Goal: Navigation & Orientation: Find specific page/section

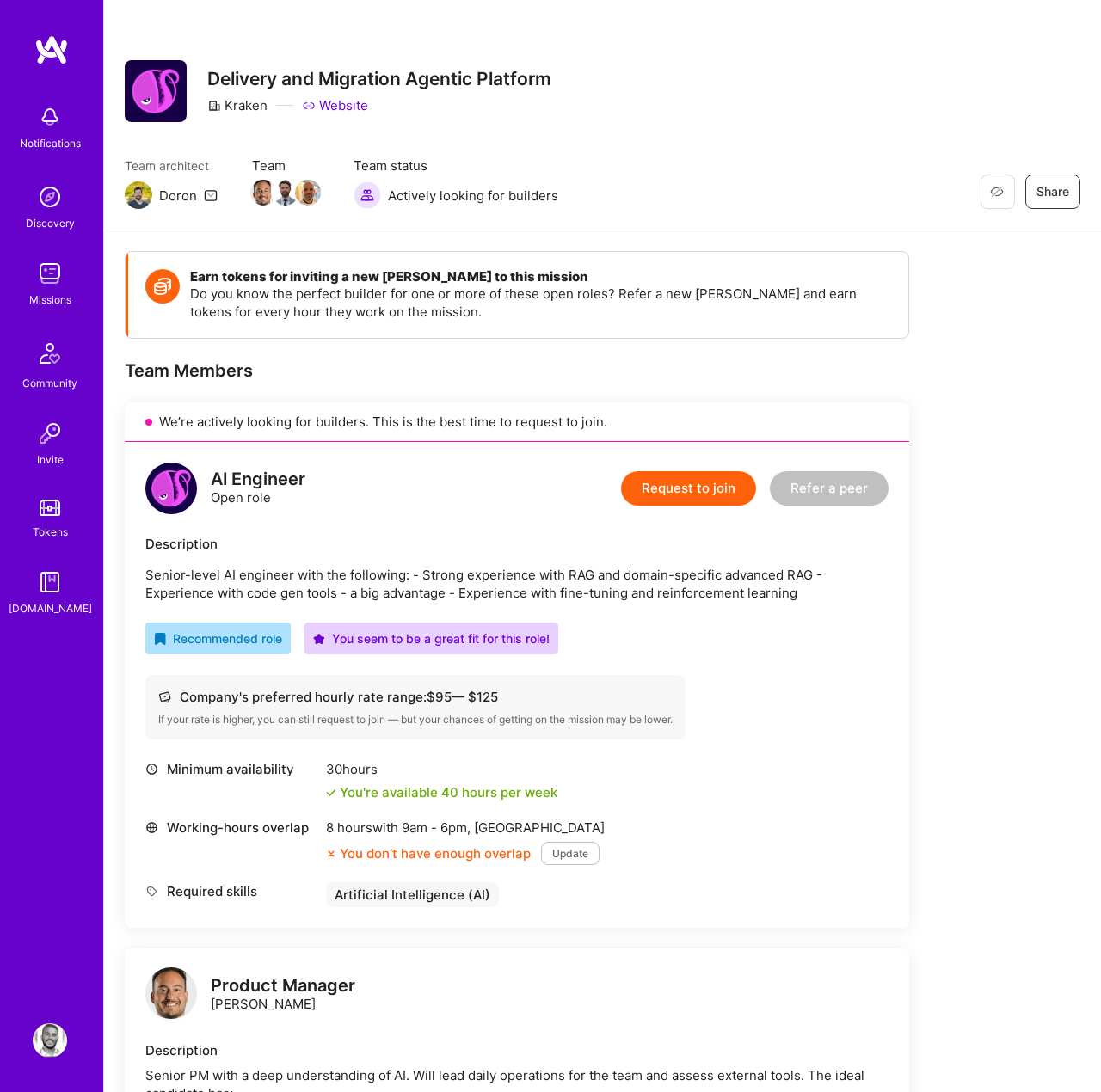
click at [47, 69] on div "Notifications Discovery Missions Community Invite Tokens [DOMAIN_NAME]" at bounding box center [52, 517] width 103 height 965
click at [41, 35] on img at bounding box center [52, 50] width 35 height 31
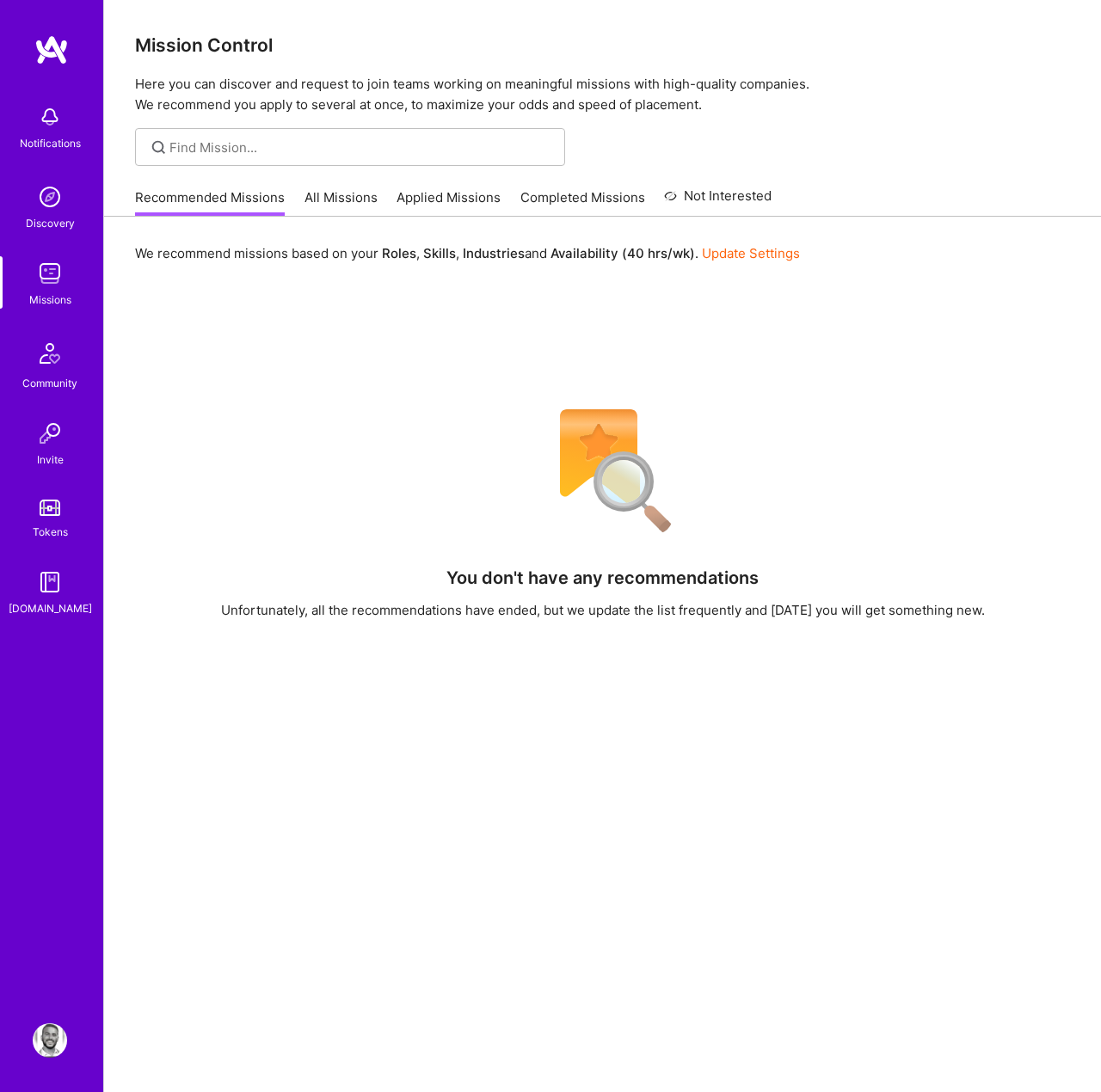
click at [45, 219] on div "Discovery" at bounding box center [50, 223] width 49 height 18
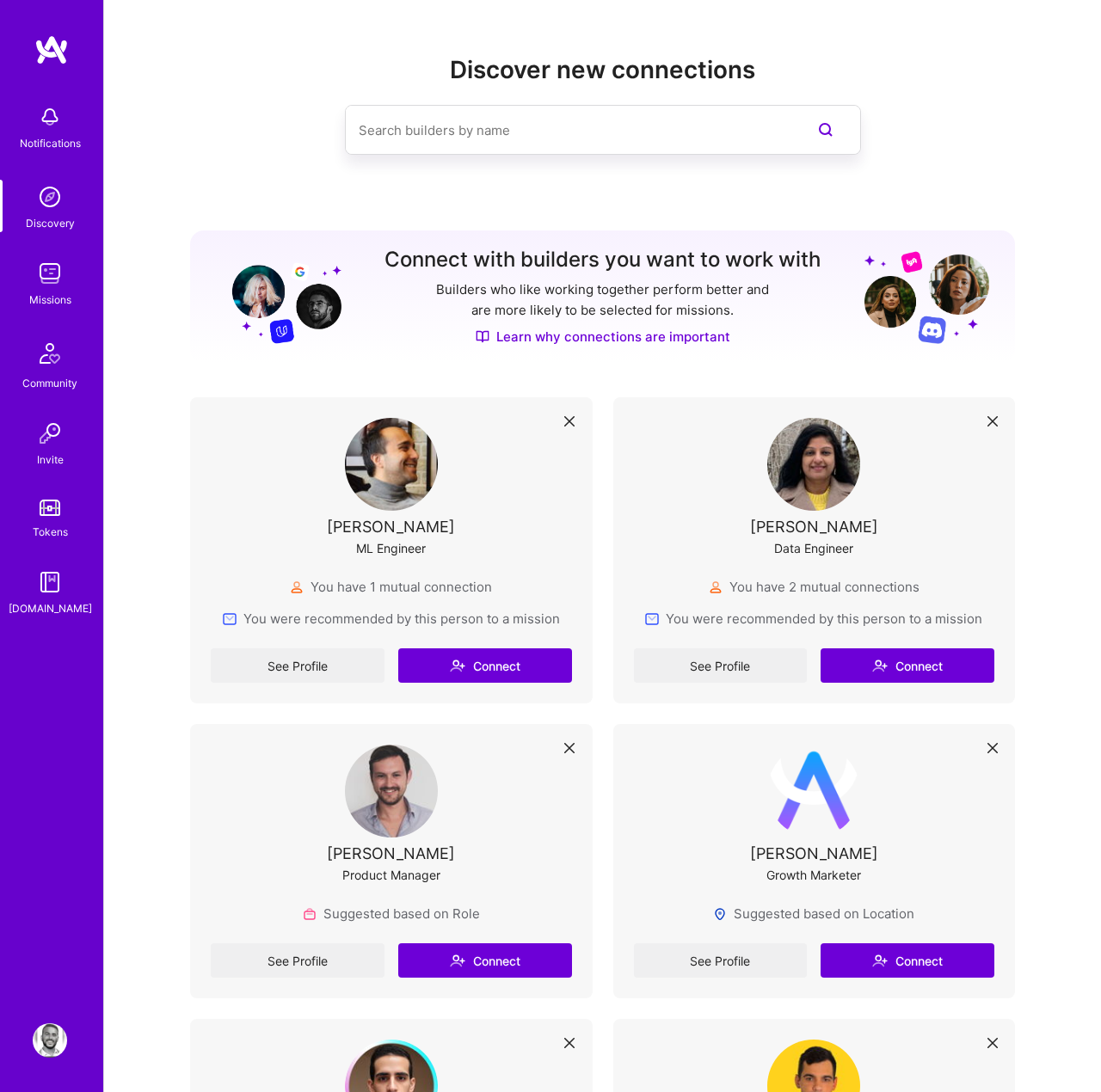
click at [42, 134] on div "Notifications" at bounding box center [50, 143] width 61 height 18
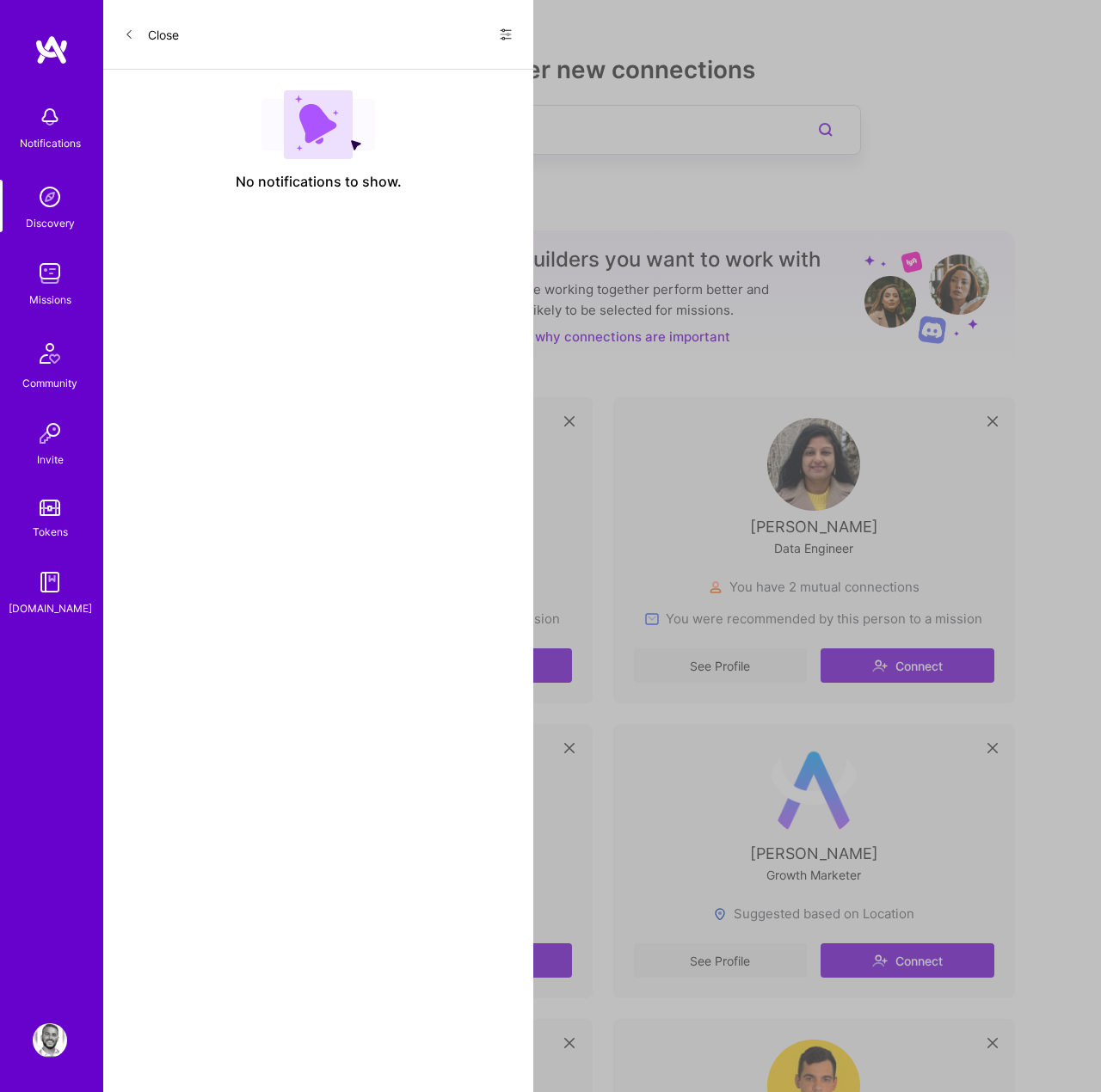
click at [57, 280] on img at bounding box center [50, 273] width 35 height 35
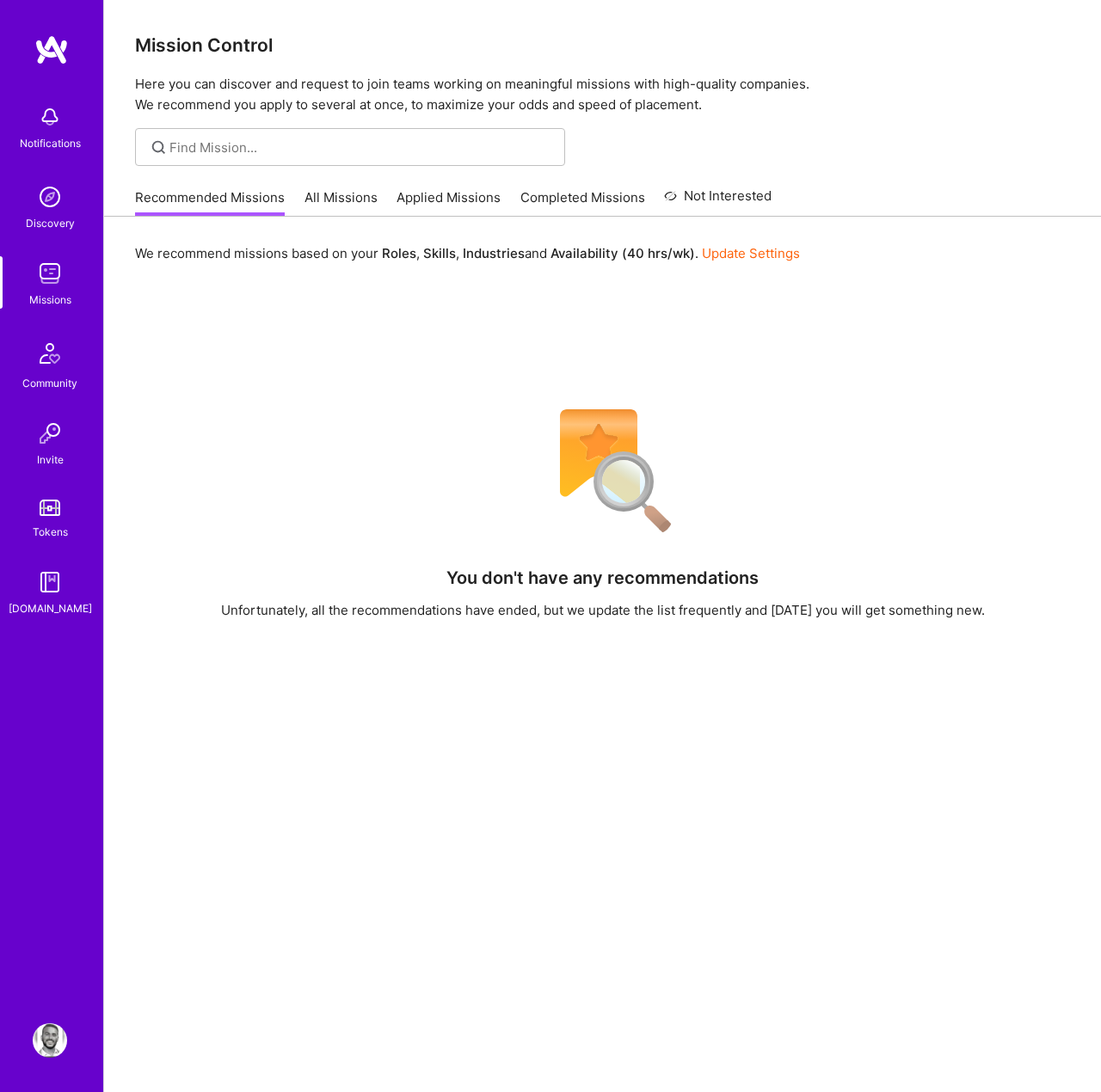
click at [430, 194] on link "Applied Missions" at bounding box center [448, 202] width 104 height 29
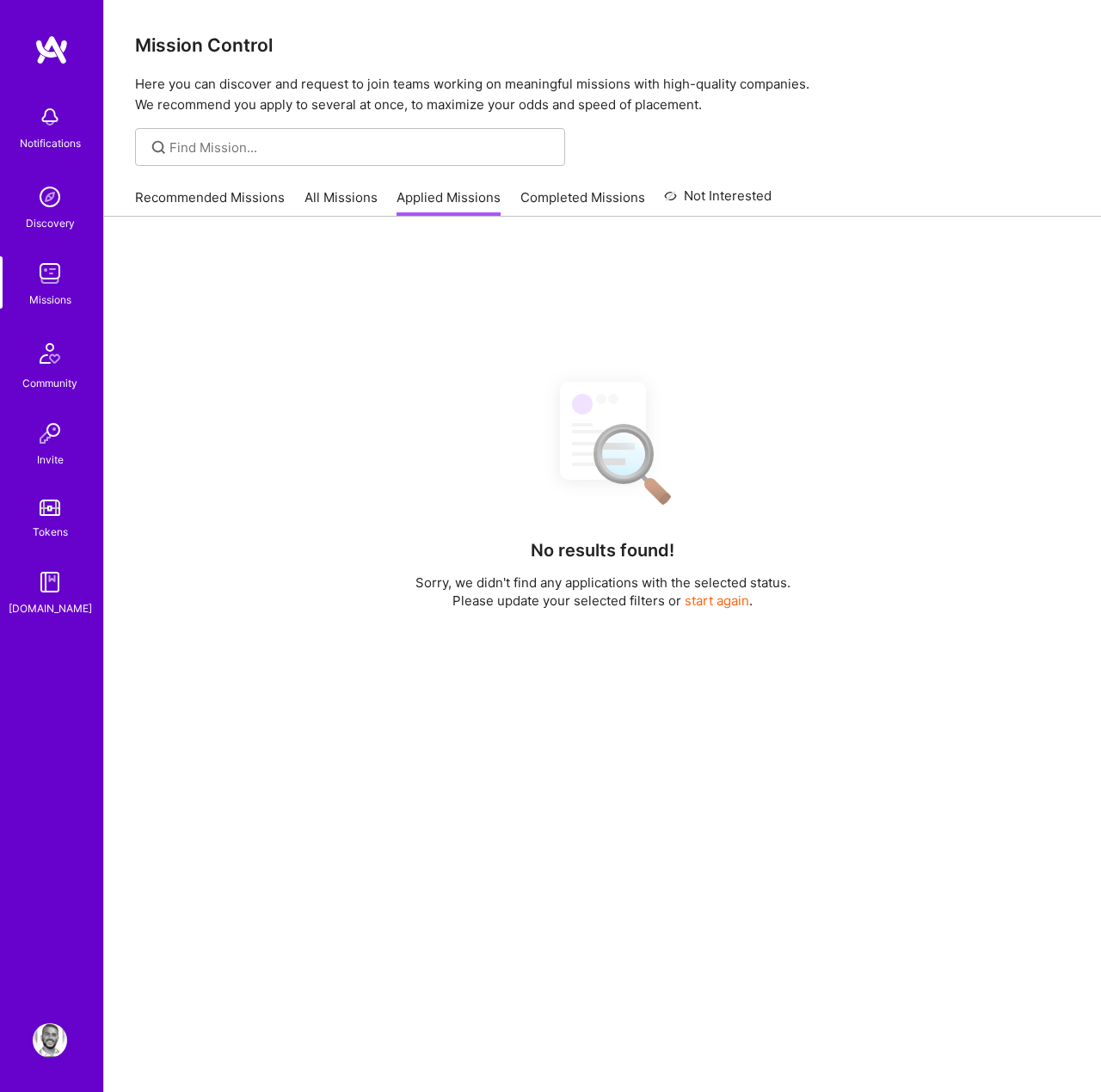
click at [565, 193] on link "Completed Missions" at bounding box center [583, 202] width 125 height 29
click at [319, 210] on link "All Missions" at bounding box center [341, 202] width 73 height 29
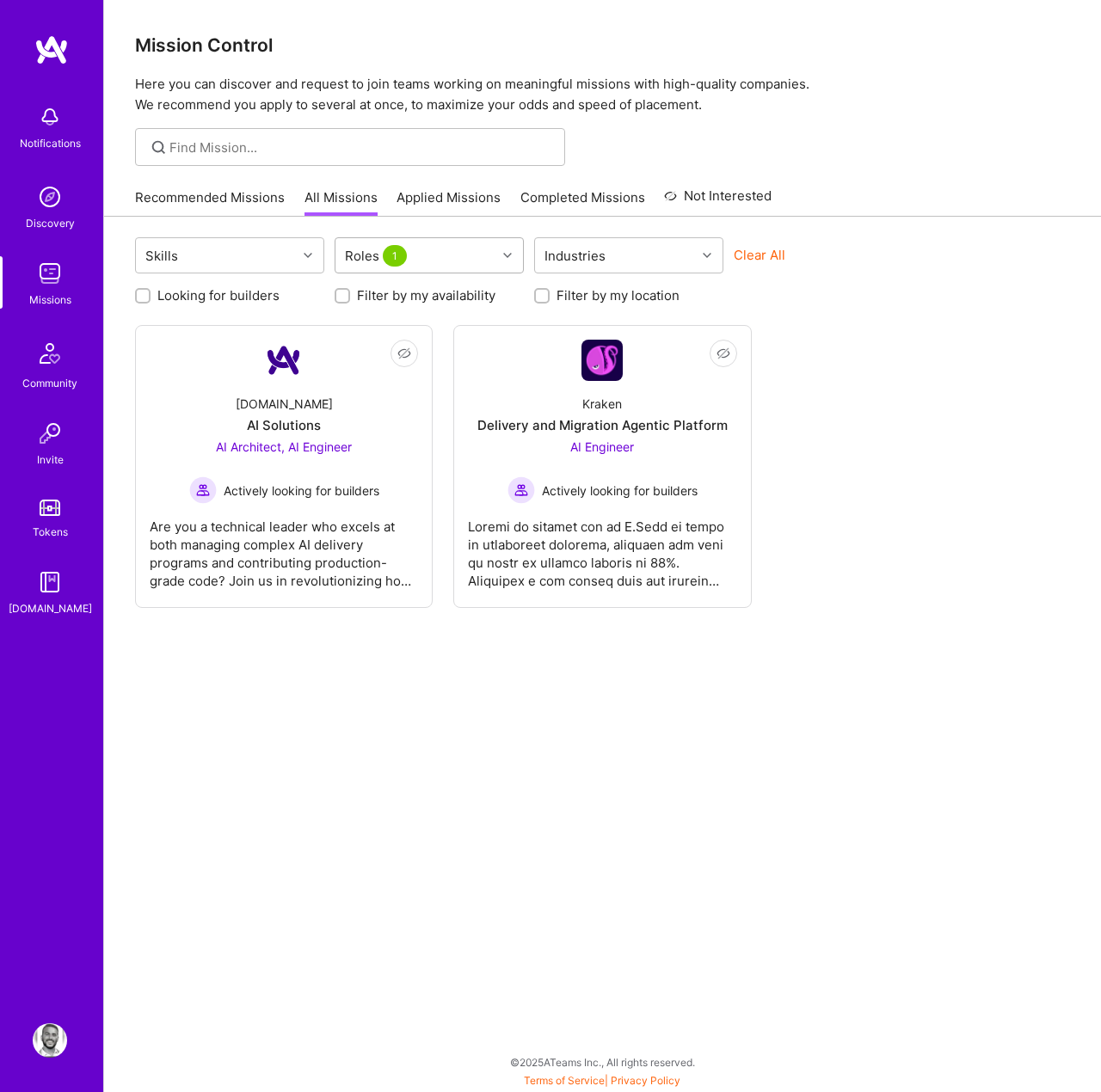
click at [406, 256] on div "Roles 1" at bounding box center [377, 256] width 74 height 25
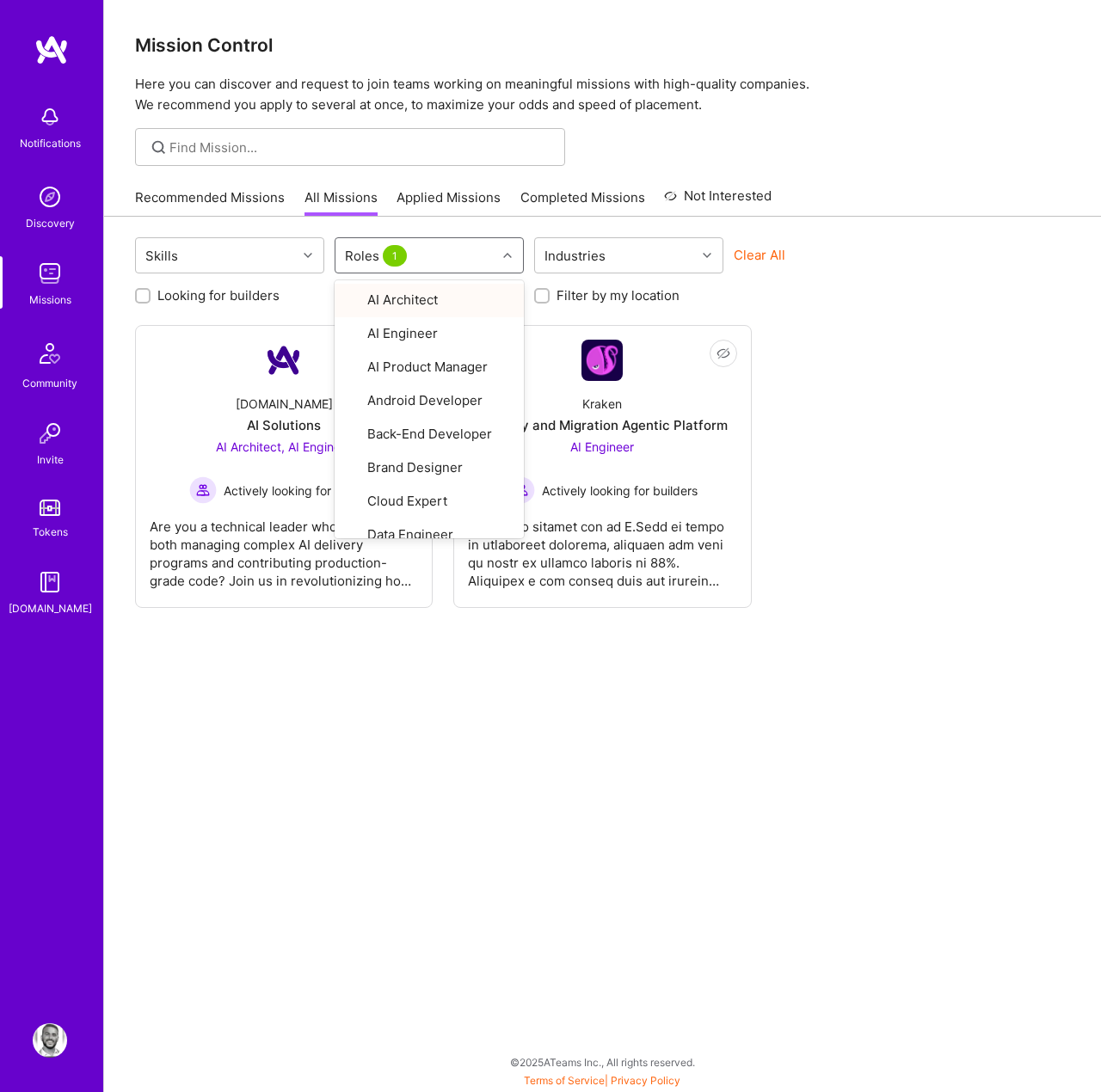
click at [432, 200] on link "Applied Missions" at bounding box center [448, 202] width 104 height 29
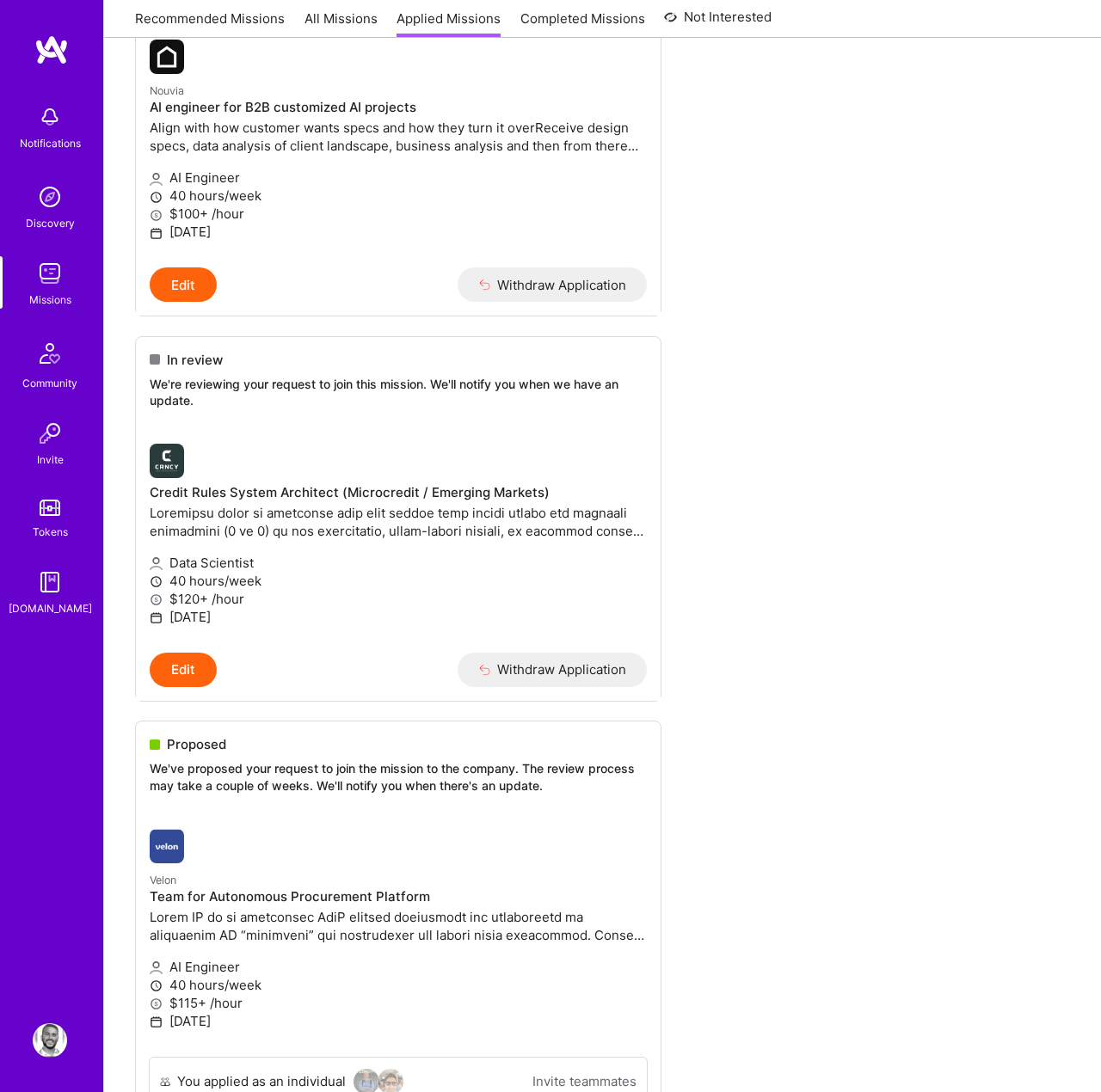
scroll to position [2149, 0]
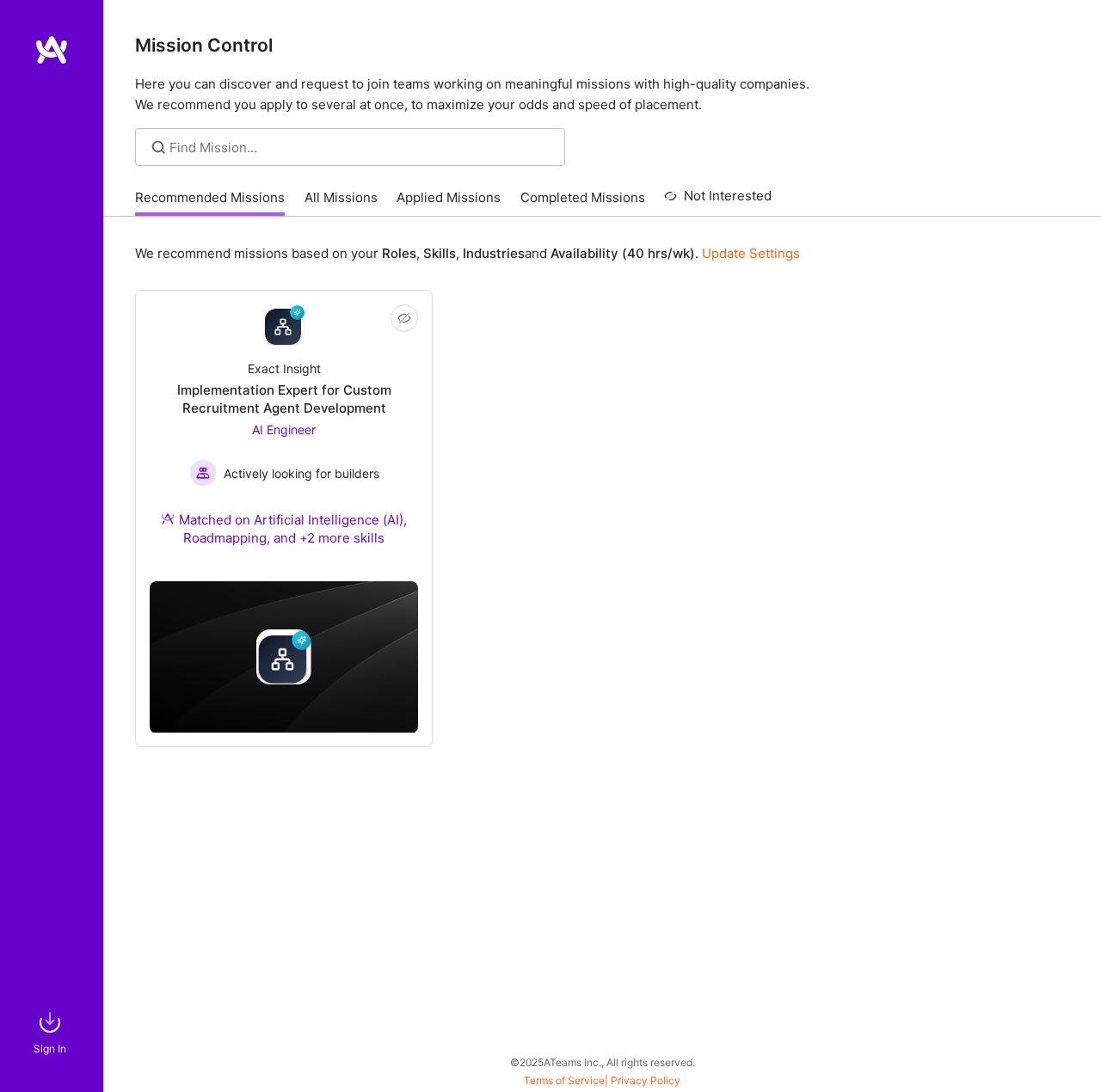
click at [61, 176] on div at bounding box center [52, 520] width 103 height 971
click at [49, 55] on img at bounding box center [52, 50] width 35 height 31
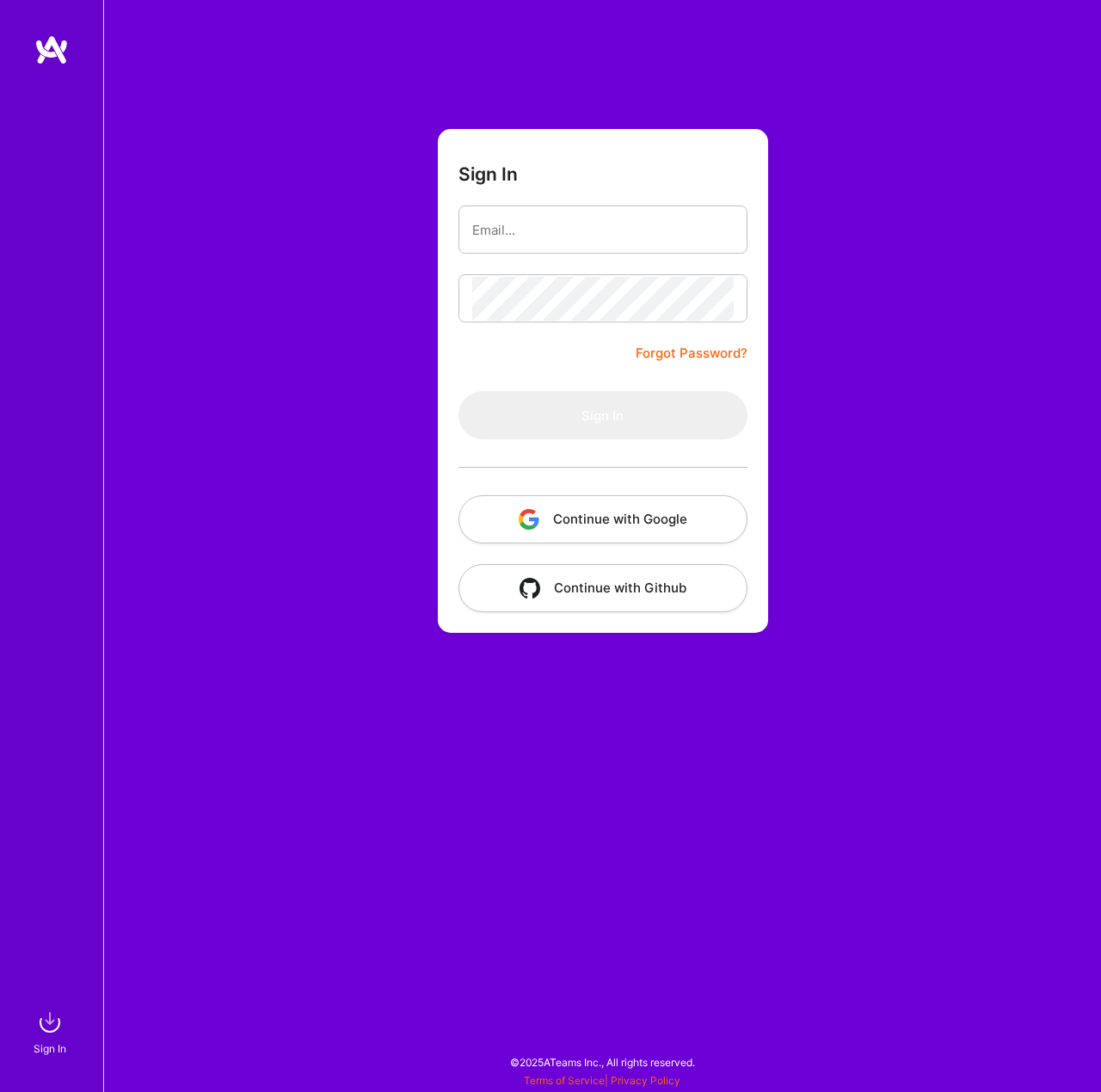
click at [351, 379] on div "Sign In Forgot Password? Sign In Continue with Google Continue with Github" at bounding box center [602, 546] width 998 height 1092
